Goal: Task Accomplishment & Management: Use online tool/utility

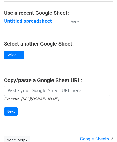
scroll to position [27, 0]
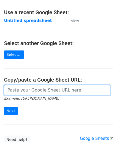
click at [16, 89] on input "url" at bounding box center [57, 90] width 107 height 10
paste input "[URL][DOMAIN_NAME]"
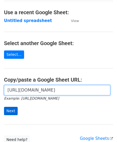
type input "https://docs.google.com/spreadsheets/d/1be1KXJc2nizftPkxMP98FLFL7OuLdOMaS3qzWxL…"
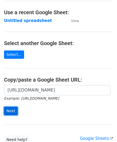
scroll to position [0, 0]
click at [14, 110] on input "Next" at bounding box center [11, 111] width 14 height 8
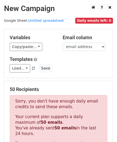
scroll to position [181, 0]
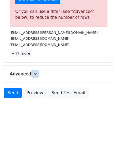
click at [35, 72] on icon at bounding box center [35, 73] width 3 height 3
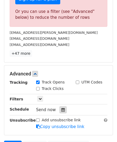
click at [62, 109] on icon at bounding box center [63, 110] width 3 height 4
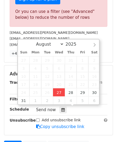
type input "[DATE] 12:00"
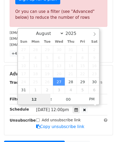
scroll to position [0, 0]
paste input "6"
type input "6"
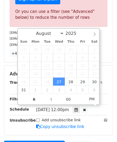
type input "[DATE] 18:00"
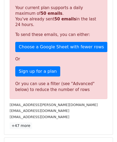
scroll to position [246, 0]
